Goal: Information Seeking & Learning: Learn about a topic

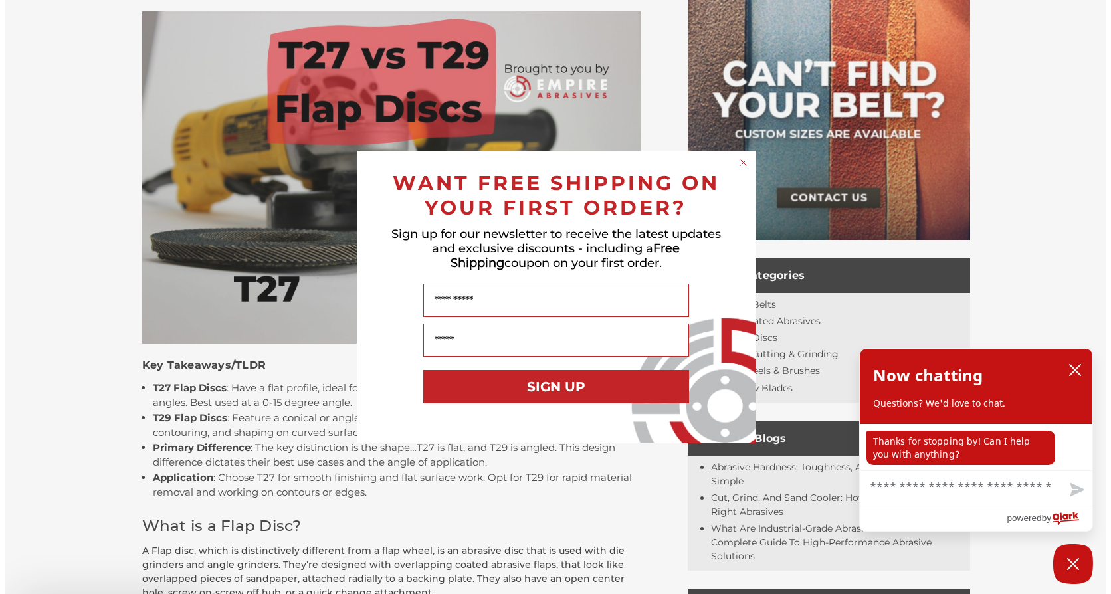
scroll to position [199, 0]
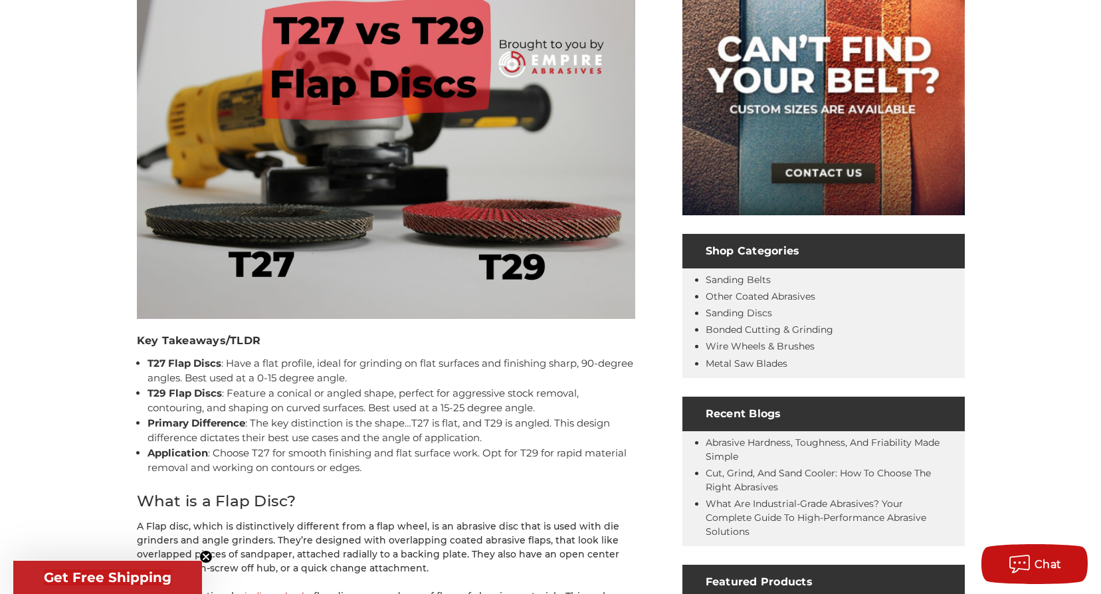
scroll to position [199, 0]
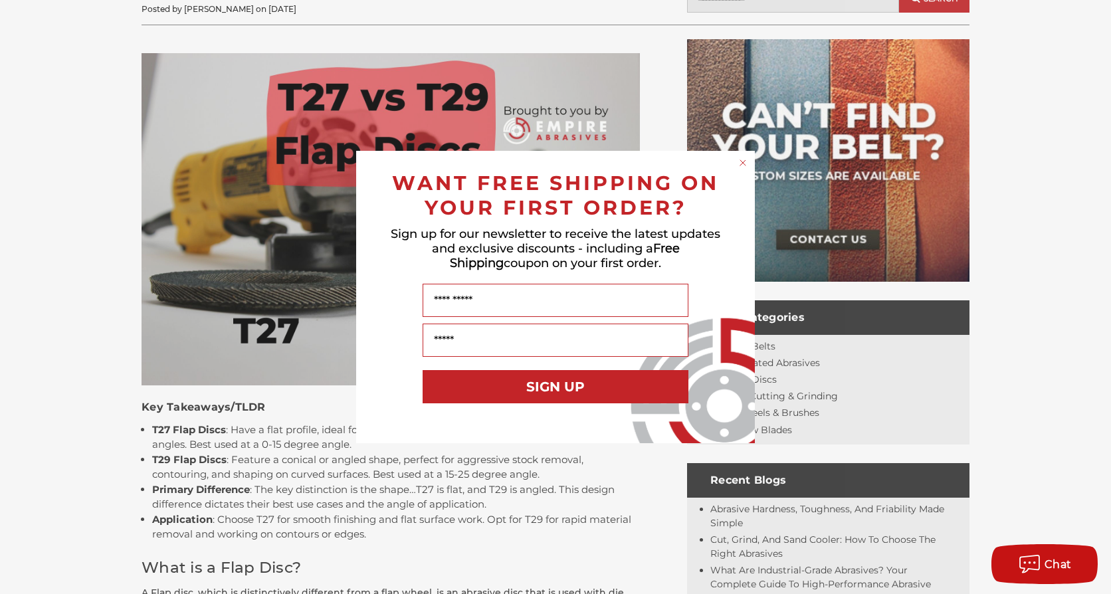
click at [742, 163] on circle "Close dialog" at bounding box center [743, 163] width 13 height 13
